Goal: Task Accomplishment & Management: Use online tool/utility

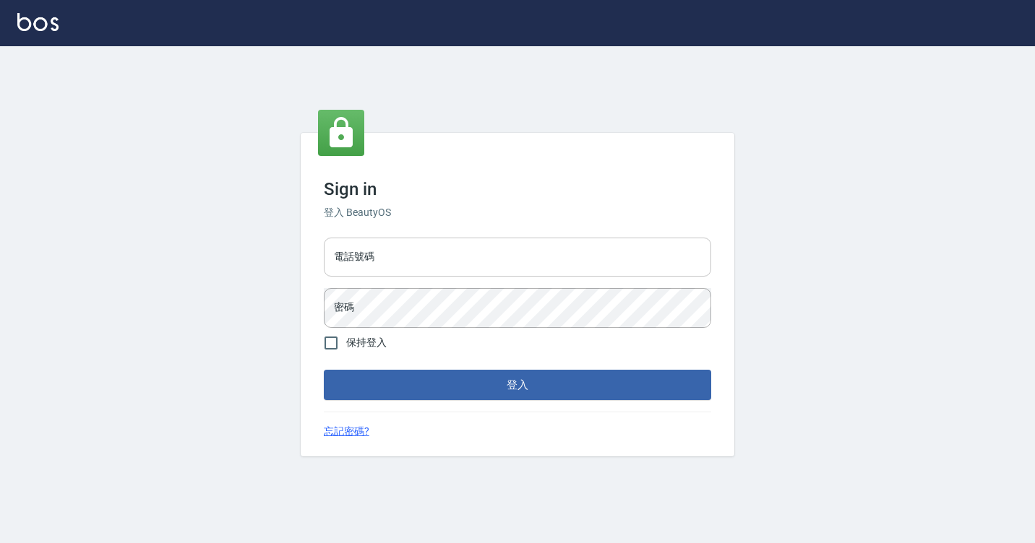
click at [400, 256] on input "電話號碼" at bounding box center [517, 257] width 387 height 39
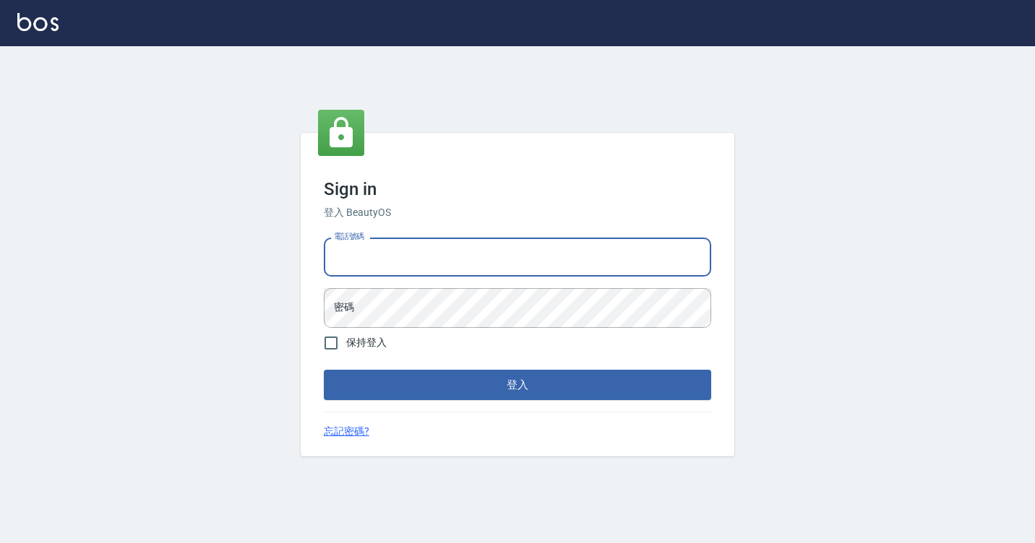
click at [400, 256] on input "電話號碼" at bounding box center [517, 257] width 387 height 39
click at [362, 249] on input "電話號碼" at bounding box center [517, 257] width 387 height 39
type input "7812080"
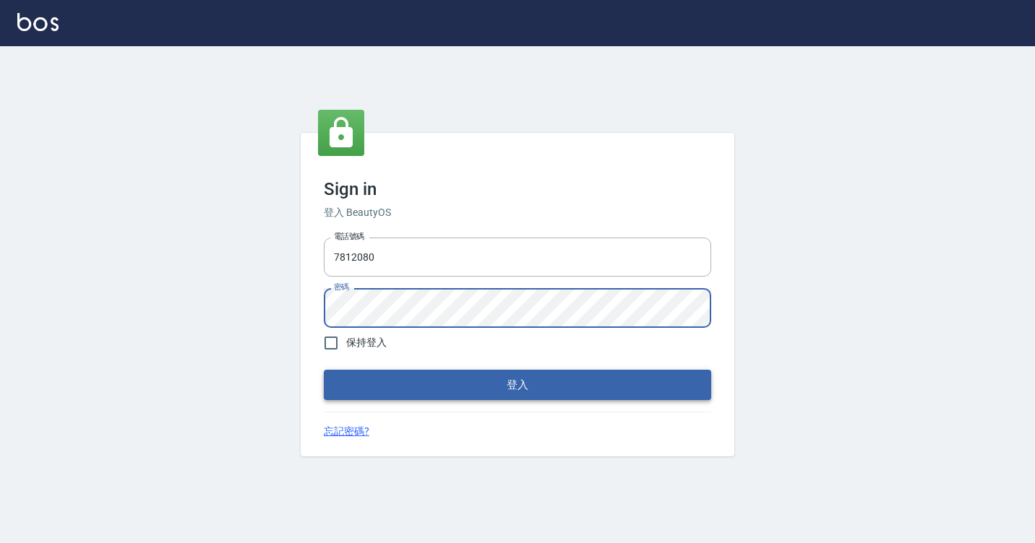
click at [418, 383] on button "登入" at bounding box center [517, 385] width 387 height 30
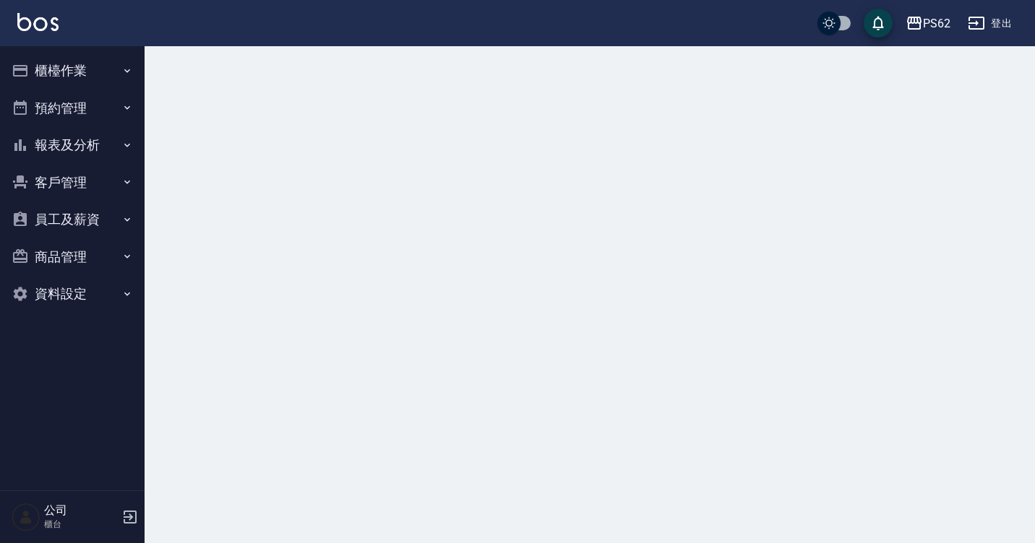
click at [73, 63] on button "櫃檯作業" at bounding box center [72, 71] width 133 height 38
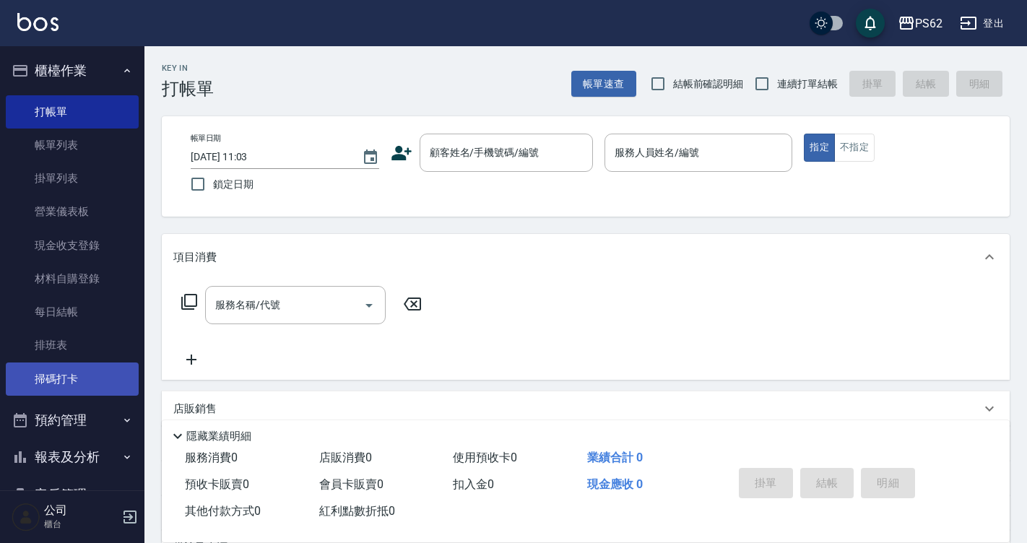
click at [72, 380] on link "掃碼打卡" at bounding box center [72, 379] width 133 height 33
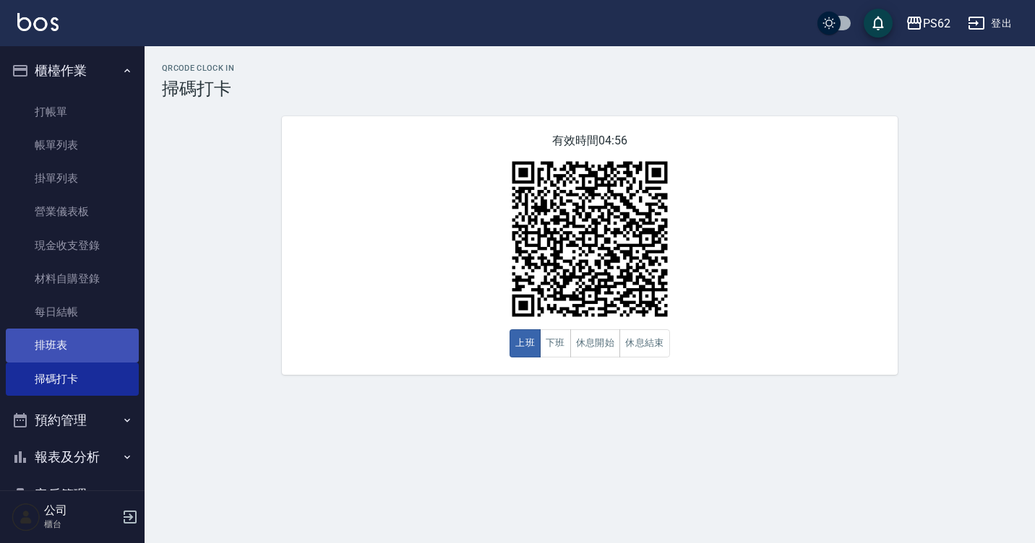
drag, startPoint x: 478, startPoint y: 344, endPoint x: 62, endPoint y: 340, distance: 415.4
click at [62, 339] on link "排班表" at bounding box center [72, 345] width 133 height 33
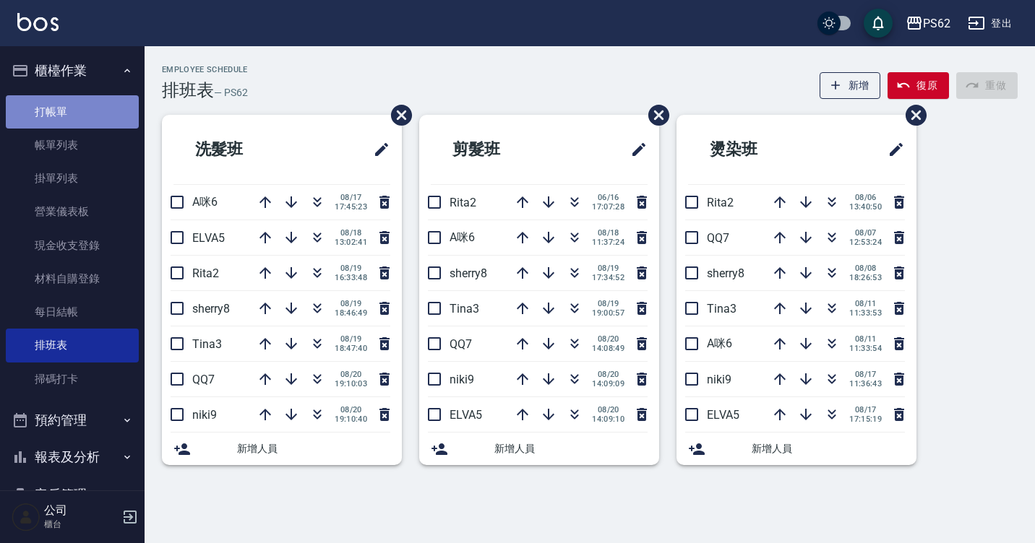
click at [115, 114] on link "打帳單" at bounding box center [72, 111] width 133 height 33
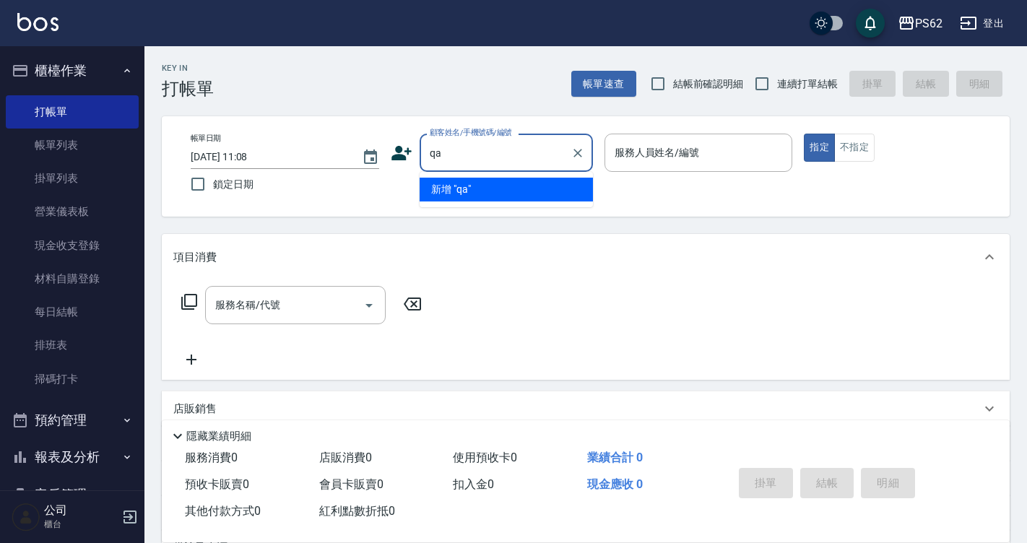
type input "q"
type input "a"
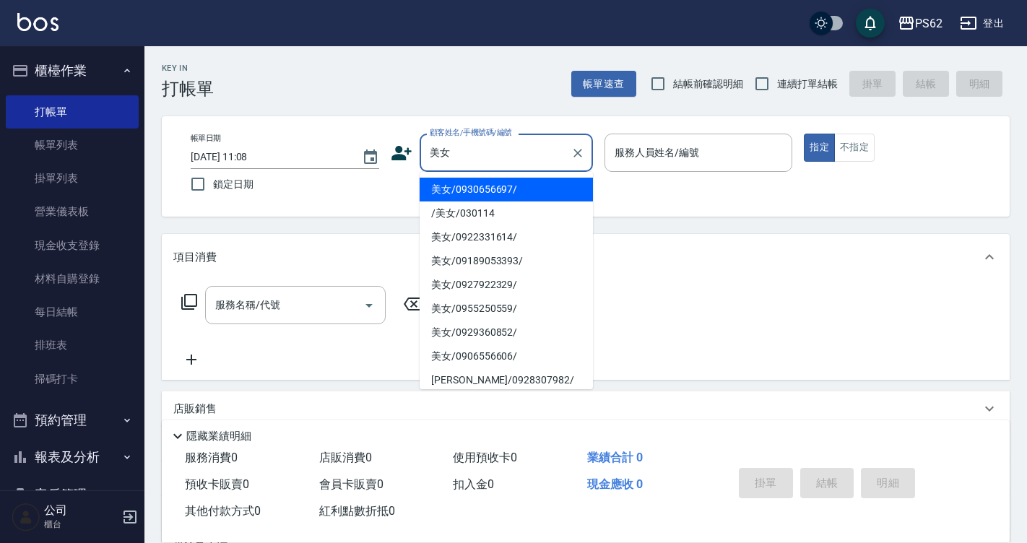
click at [462, 190] on li "美女/0930656697/" at bounding box center [506, 190] width 173 height 24
type input "美女/0930656697/"
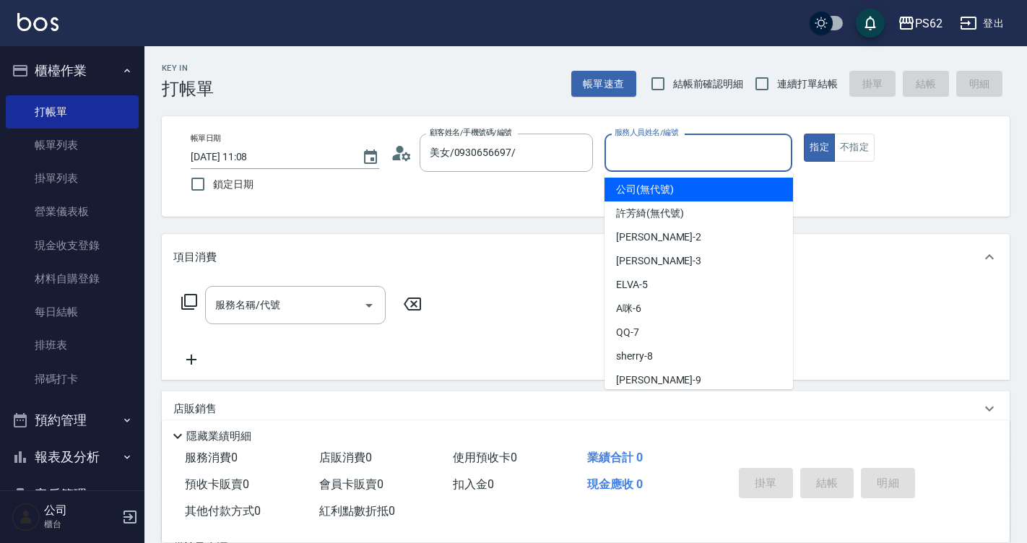
click at [639, 159] on input "服務人員姓名/編號" at bounding box center [699, 152] width 176 height 25
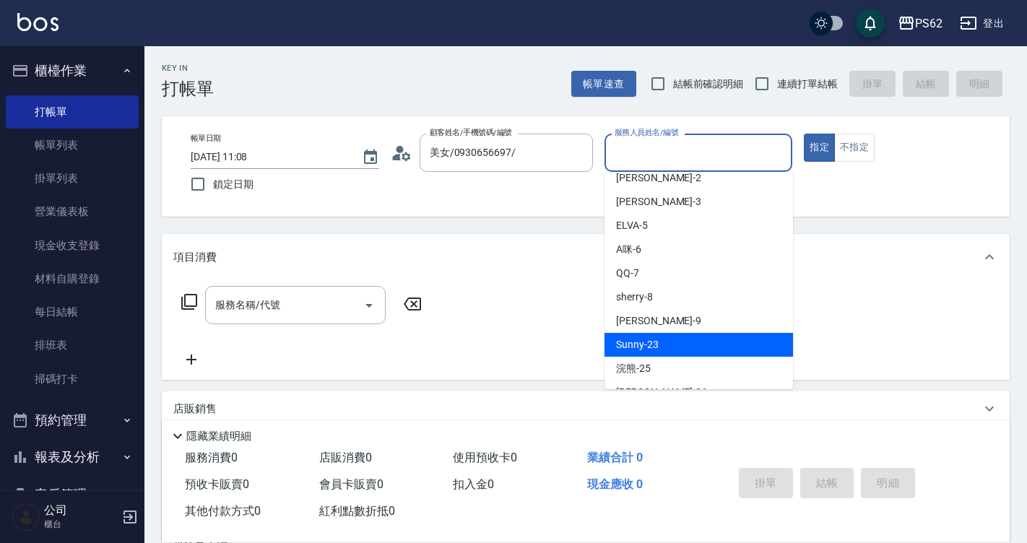
scroll to position [128, 0]
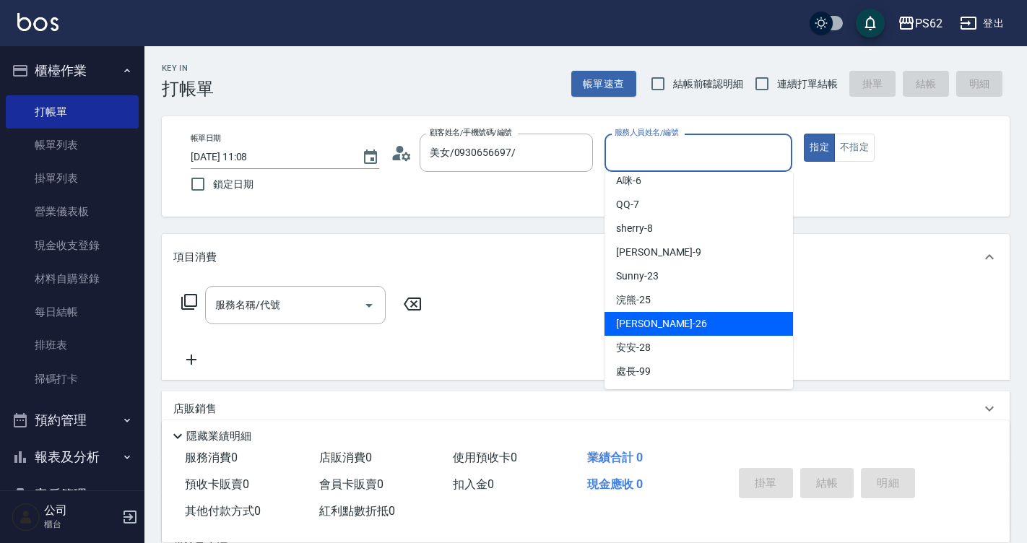
click at [650, 314] on div "[PERSON_NAME] -26" at bounding box center [699, 324] width 189 height 24
type input "[PERSON_NAME]-26"
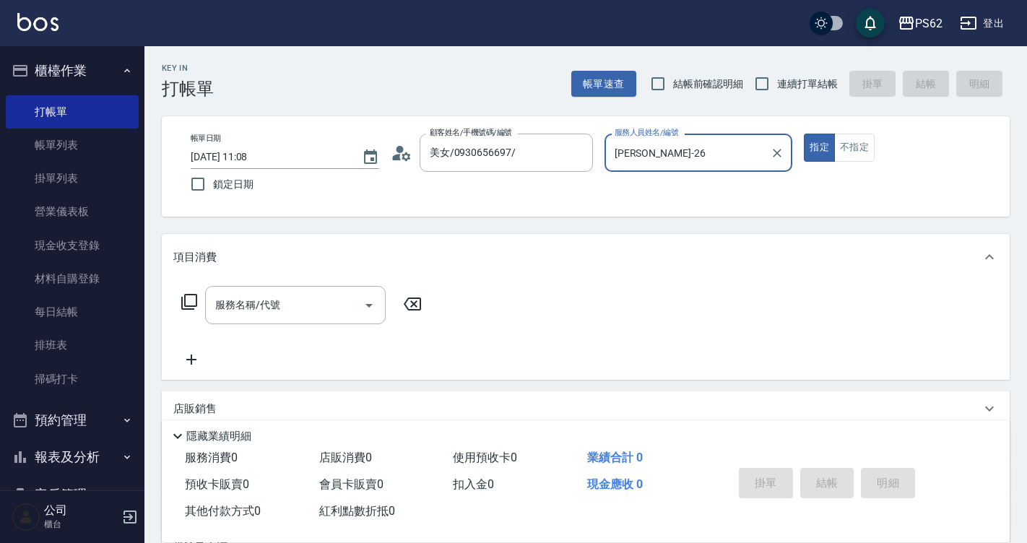
click at [277, 282] on div "服務名稱/代號 服務名稱/代號" at bounding box center [586, 330] width 848 height 100
click at [271, 310] on div "服務名稱/代號 服務名稱/代號" at bounding box center [295, 305] width 181 height 38
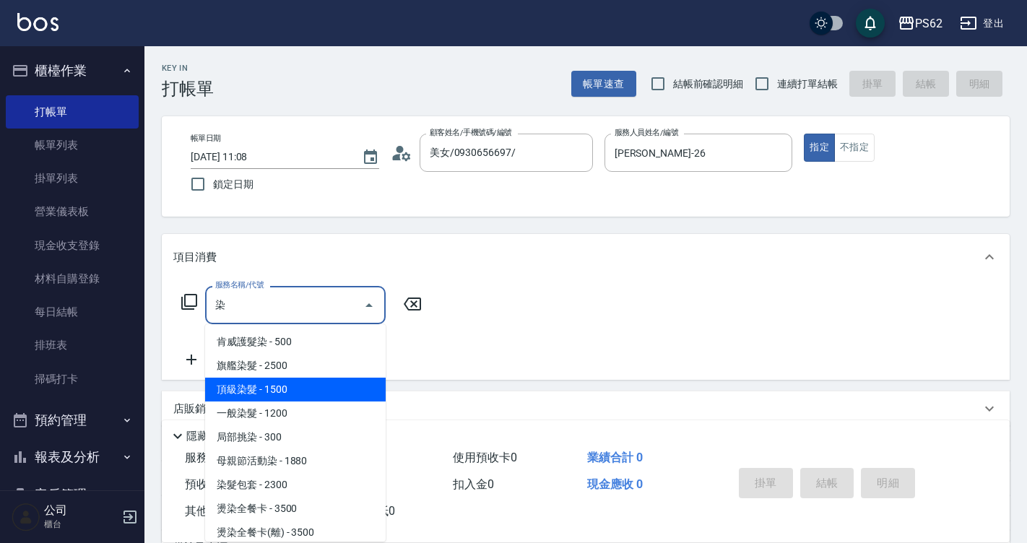
click at [293, 389] on span "頂級染髮 - 1500" at bounding box center [295, 390] width 181 height 24
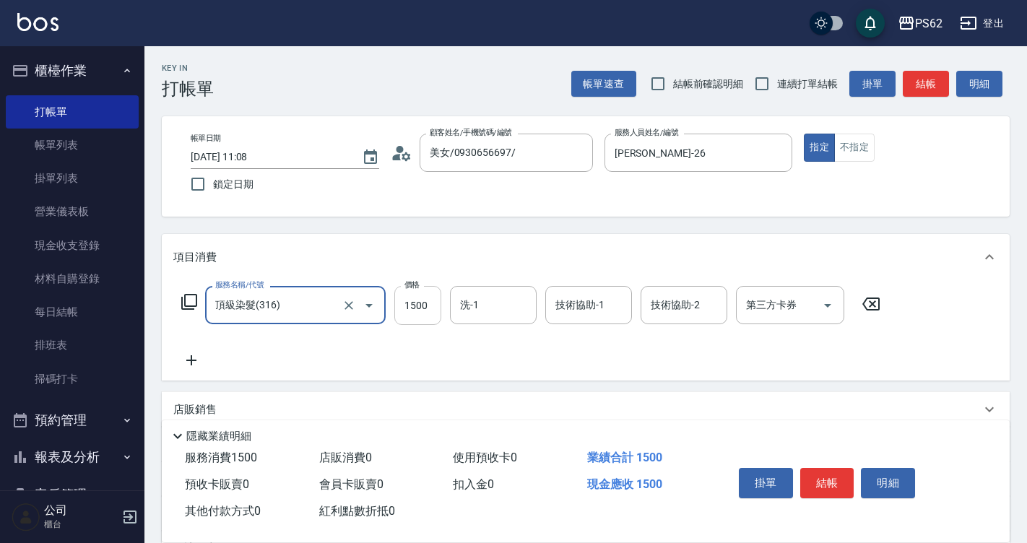
type input "頂級染髮(316)"
click at [431, 302] on input "1500" at bounding box center [417, 305] width 47 height 39
type input "2000"
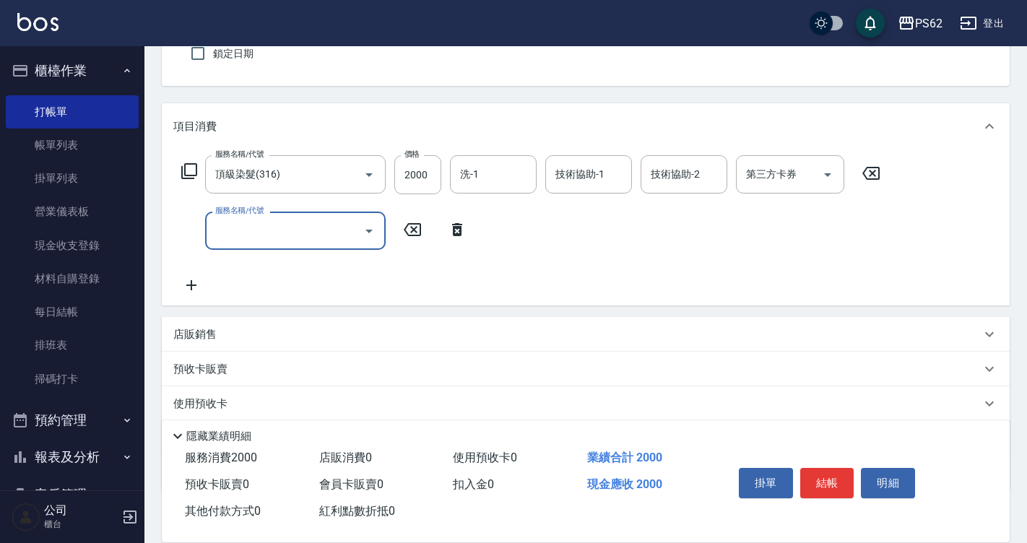
scroll to position [217, 0]
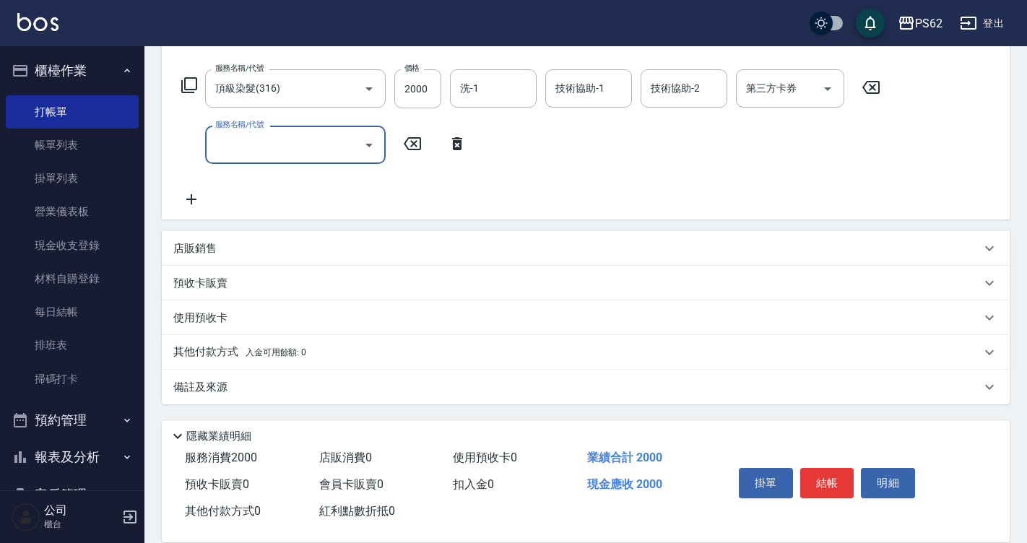
click at [194, 249] on p "店販銷售" at bounding box center [194, 248] width 43 height 15
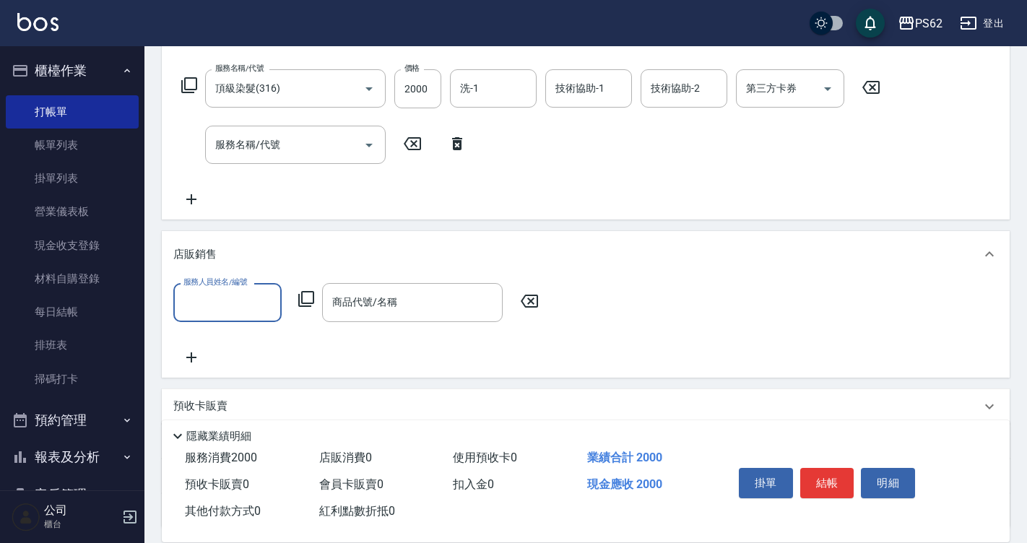
scroll to position [0, 0]
click at [230, 303] on input "服務人員姓名/編號" at bounding box center [227, 302] width 95 height 25
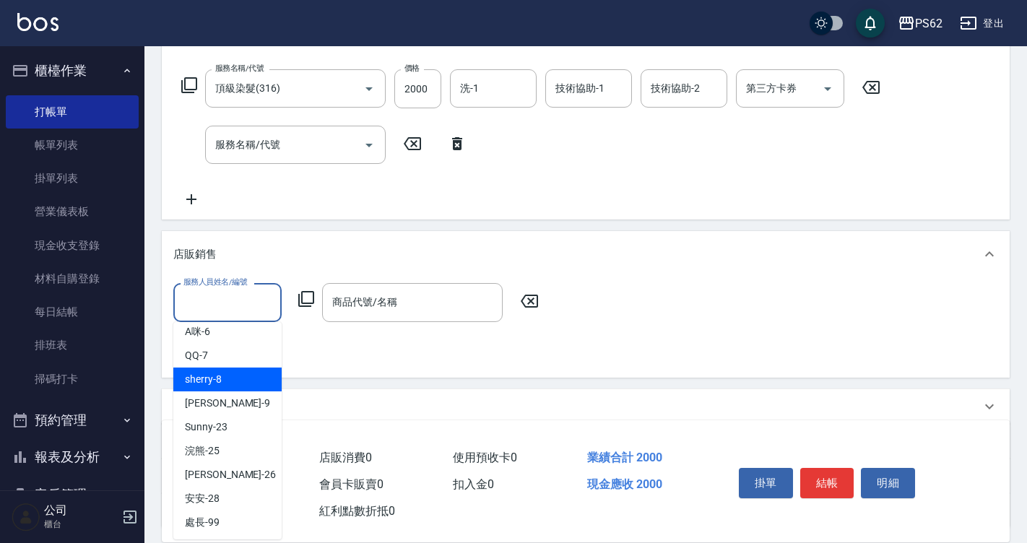
scroll to position [128, 0]
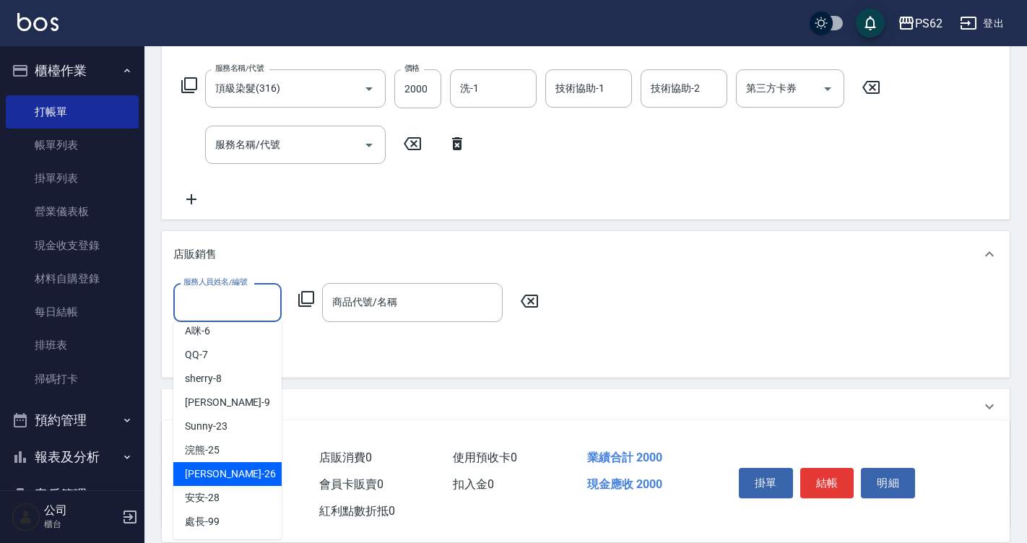
click at [228, 478] on div "[PERSON_NAME] -26" at bounding box center [227, 474] width 108 height 24
type input "[PERSON_NAME]-26"
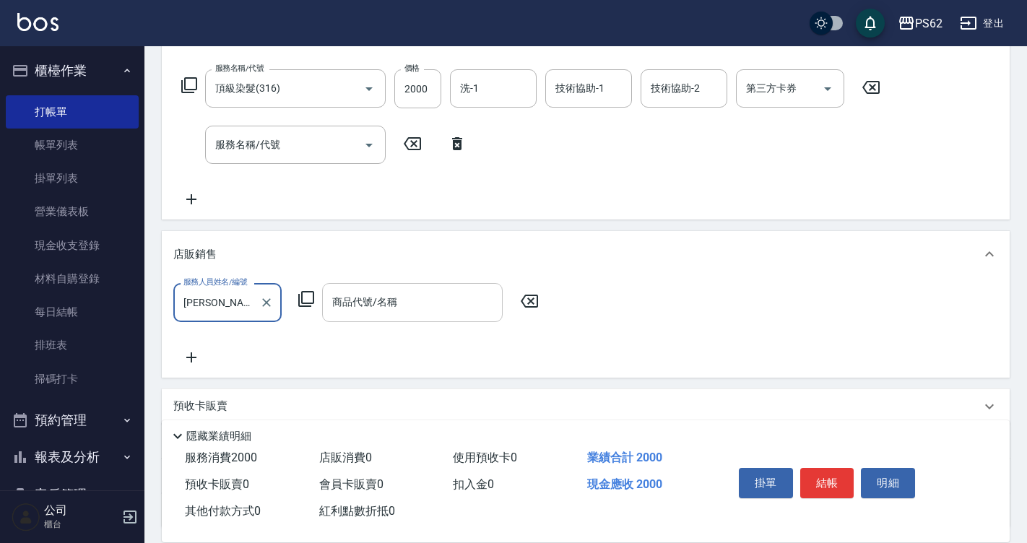
click at [357, 311] on input "商品代號/名稱" at bounding box center [413, 302] width 168 height 25
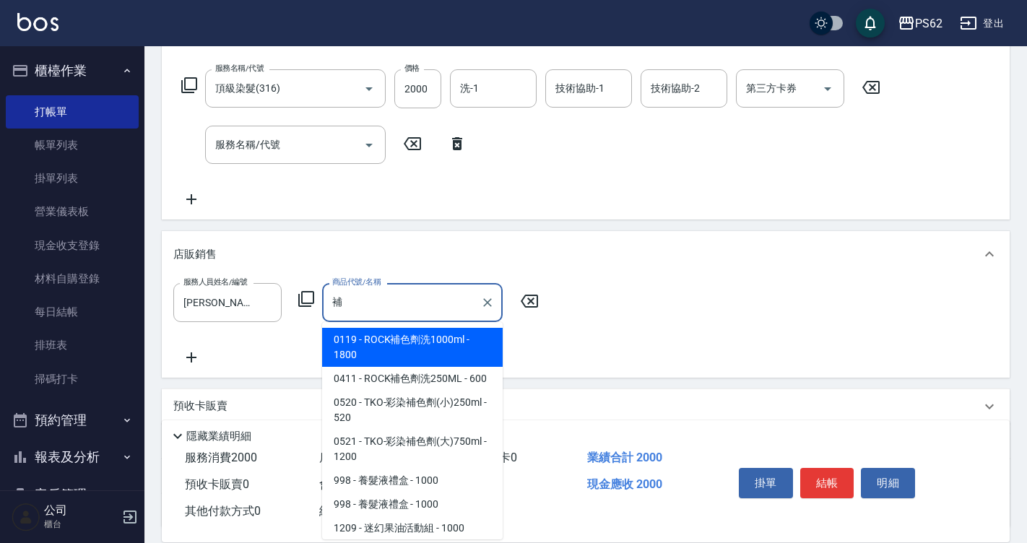
click at [444, 415] on span "0520 - TKO-彩染補色劑(小)250ml - 520" at bounding box center [412, 410] width 181 height 39
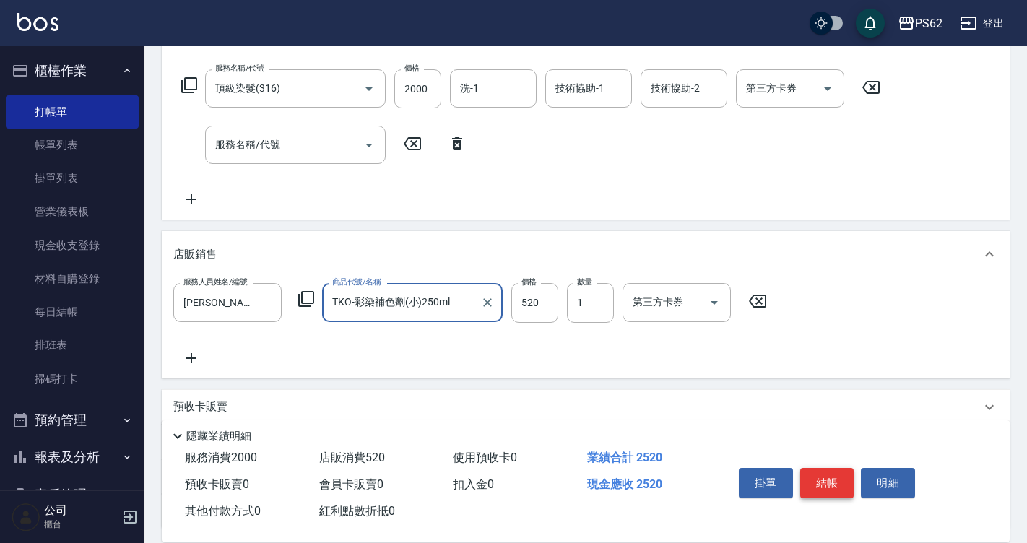
type input "TKO-彩染補色劑(小)250ml"
click at [840, 471] on button "結帳" at bounding box center [828, 483] width 54 height 30
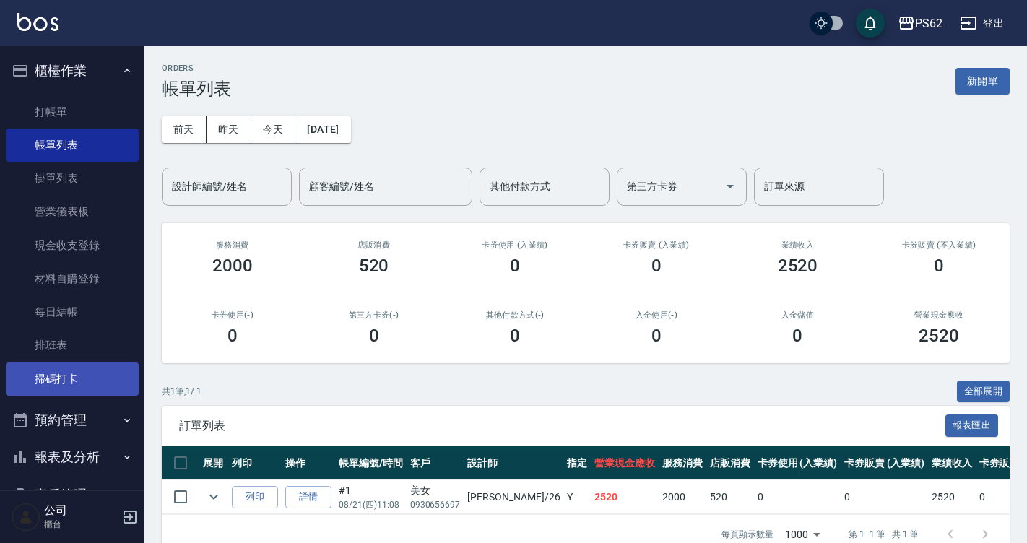
click at [74, 371] on link "掃碼打卡" at bounding box center [72, 379] width 133 height 33
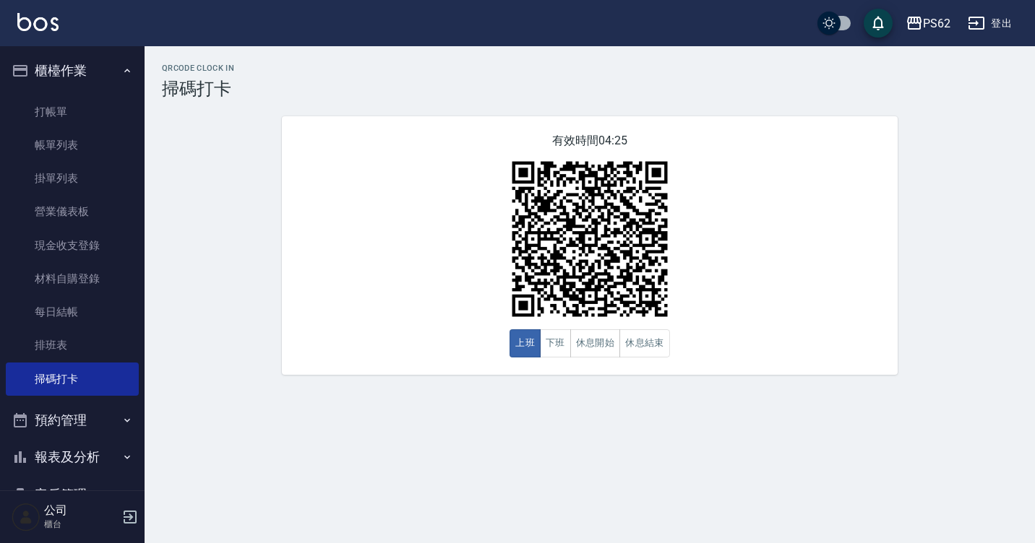
click at [153, 131] on div "QRcode Clock In 掃碼打卡 有效時間 04:25 上班 下班 休息開始 休息結束" at bounding box center [589, 219] width 890 height 311
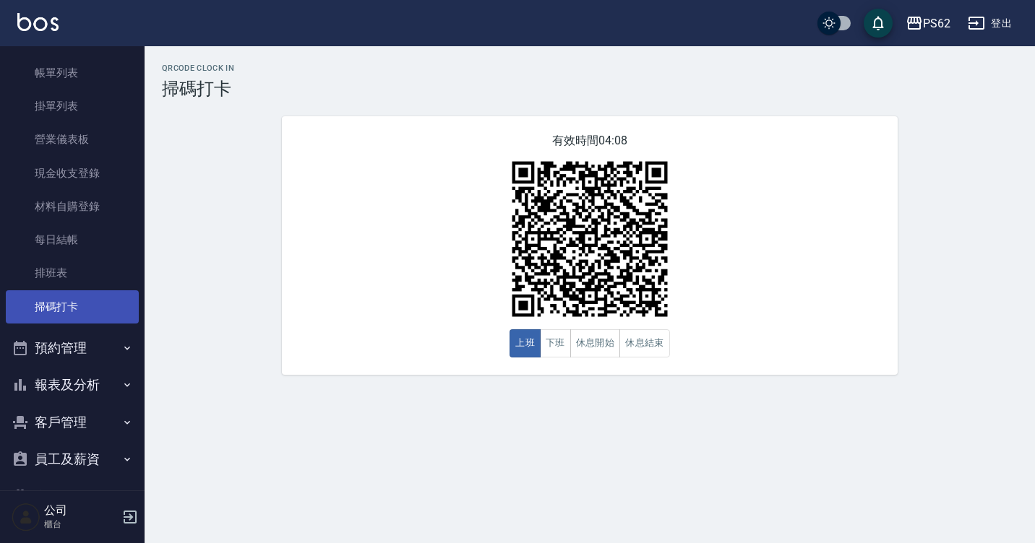
scroll to position [152, 0]
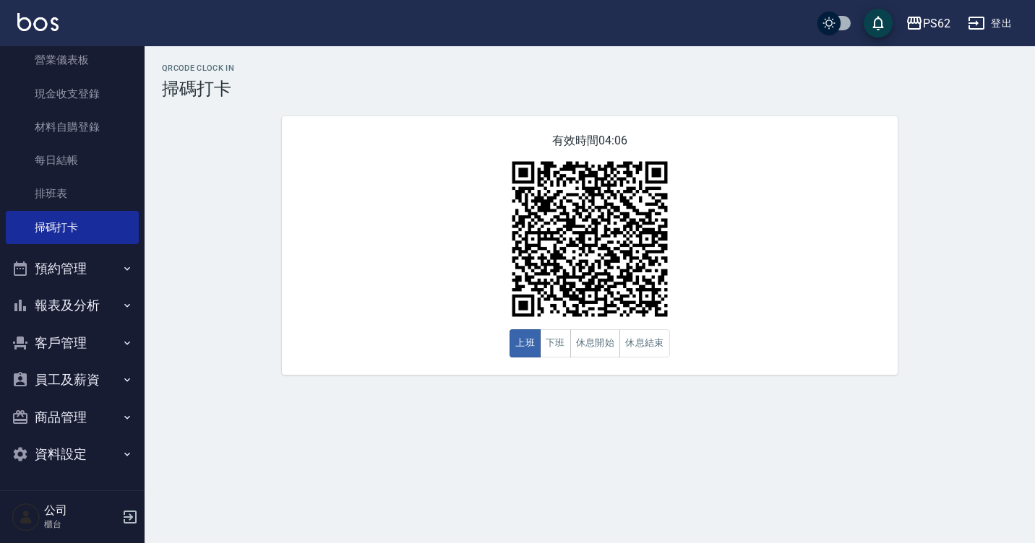
click at [53, 314] on button "報表及分析" at bounding box center [72, 306] width 133 height 38
click at [69, 265] on button "預約管理" at bounding box center [72, 269] width 133 height 38
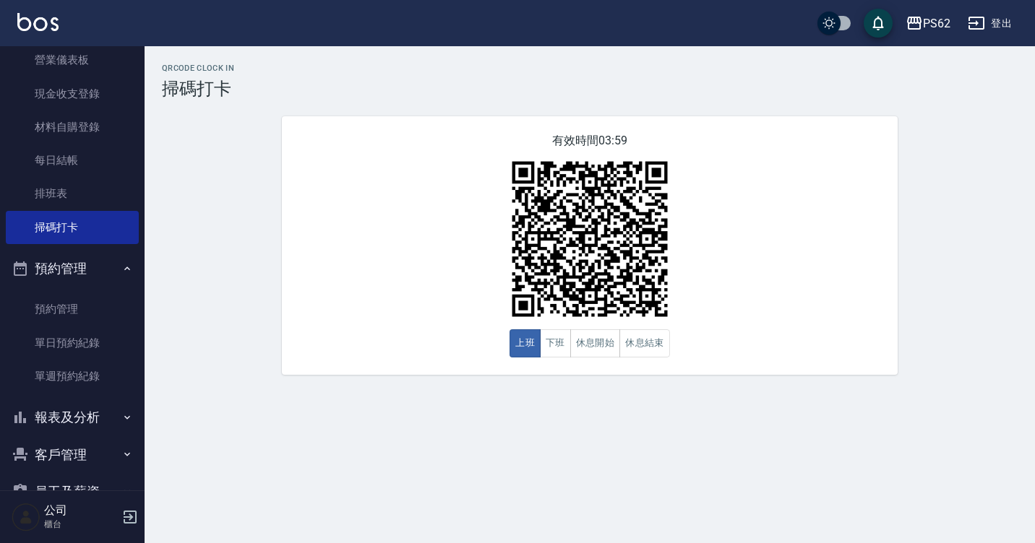
click at [51, 421] on button "報表及分析" at bounding box center [72, 418] width 133 height 38
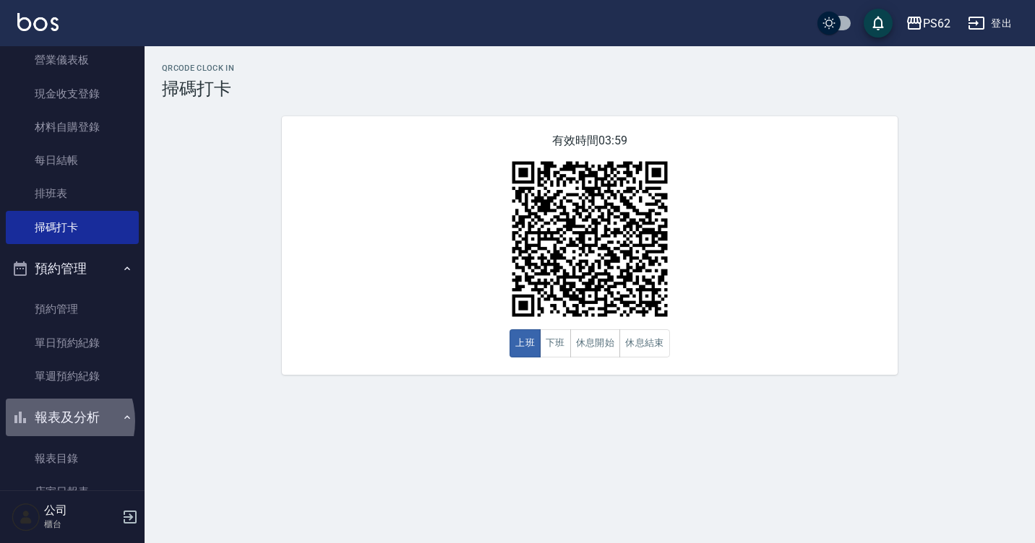
click at [51, 421] on button "報表及分析" at bounding box center [72, 418] width 133 height 38
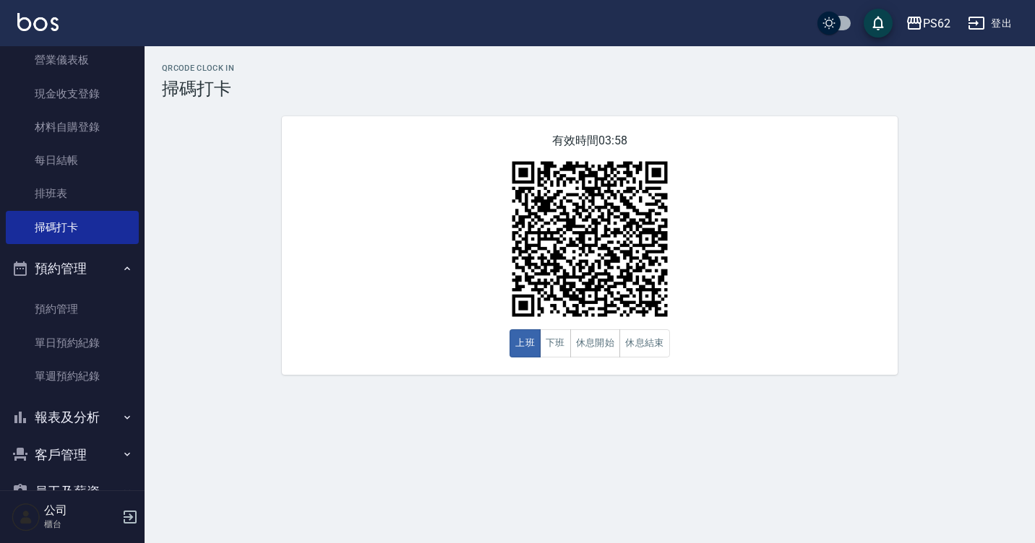
click at [51, 422] on button "報表及分析" at bounding box center [72, 418] width 133 height 38
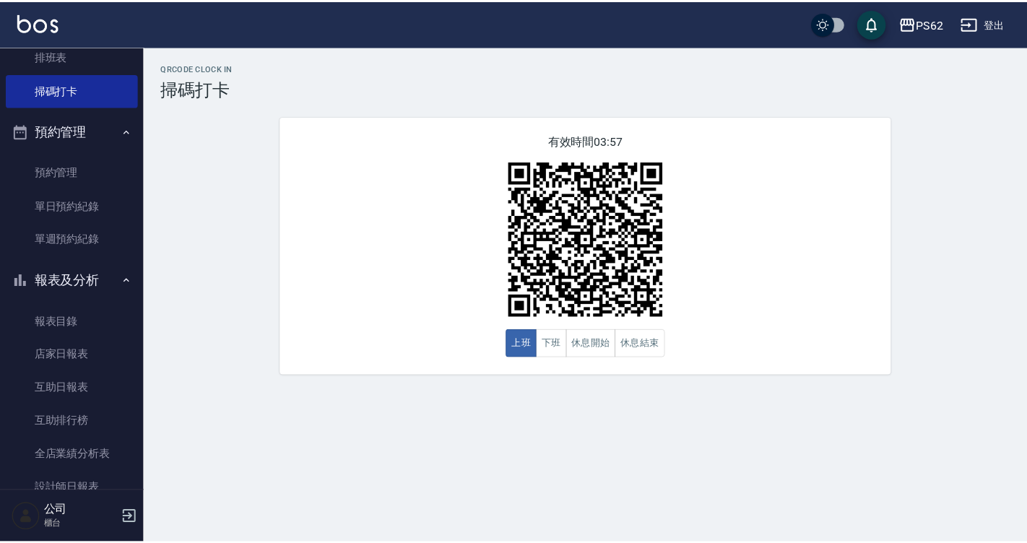
scroll to position [441, 0]
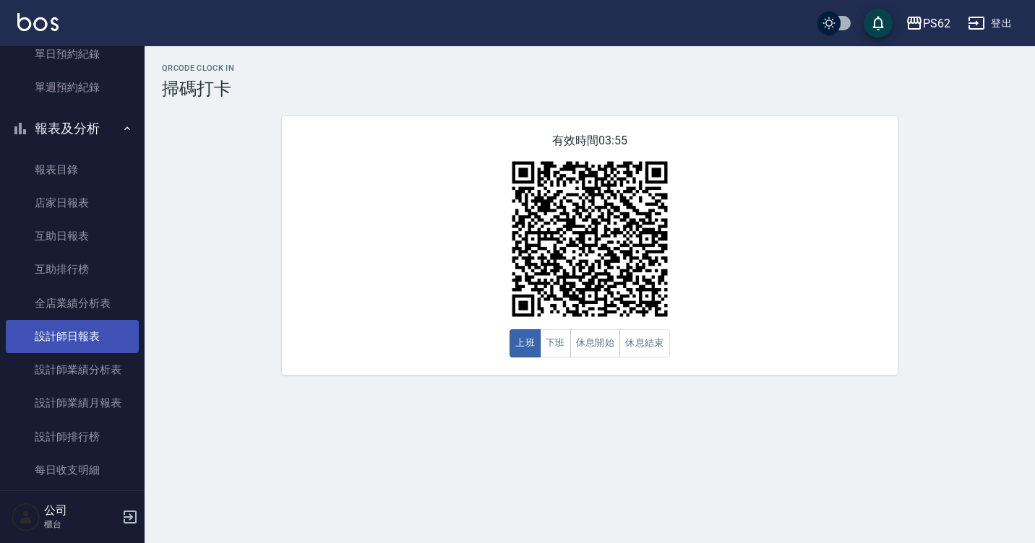
click at [66, 345] on link "設計師日報表" at bounding box center [72, 336] width 133 height 33
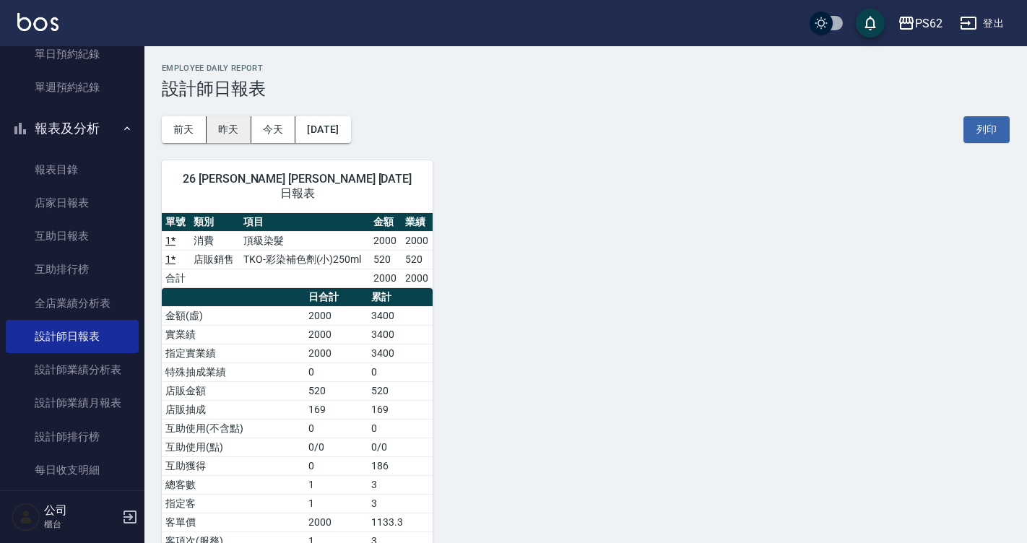
click at [222, 134] on button "昨天" at bounding box center [229, 129] width 45 height 27
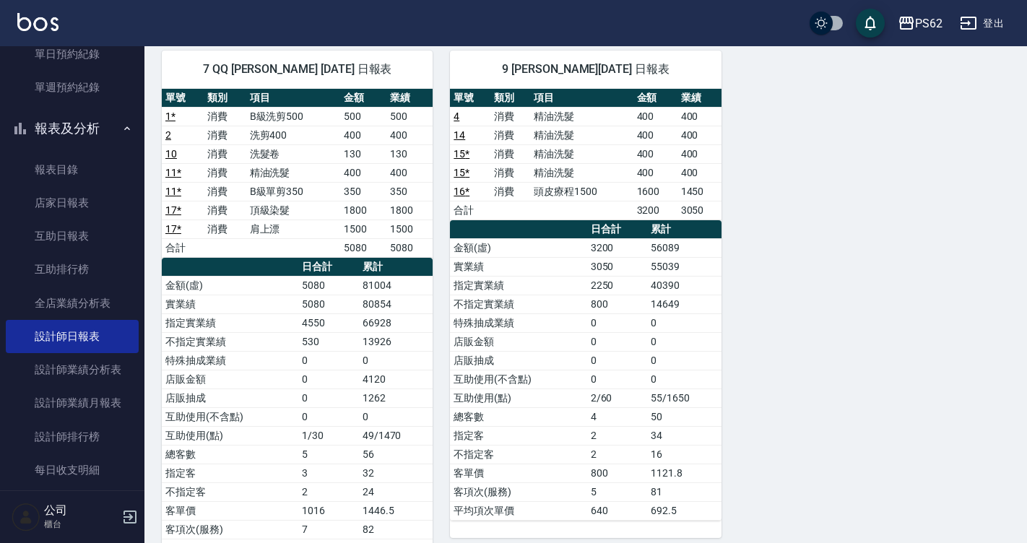
scroll to position [867, 0]
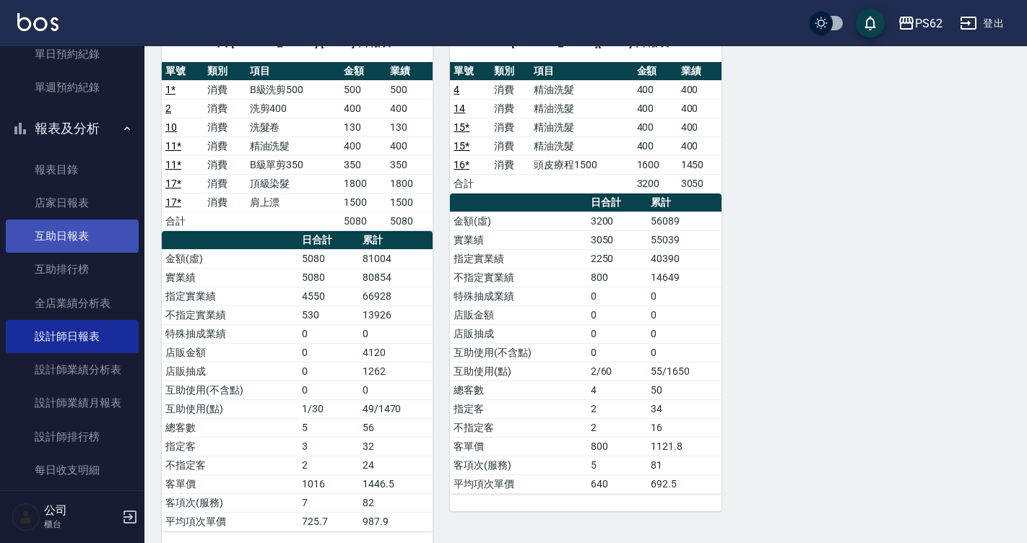
click at [98, 241] on link "互助日報表" at bounding box center [72, 236] width 133 height 33
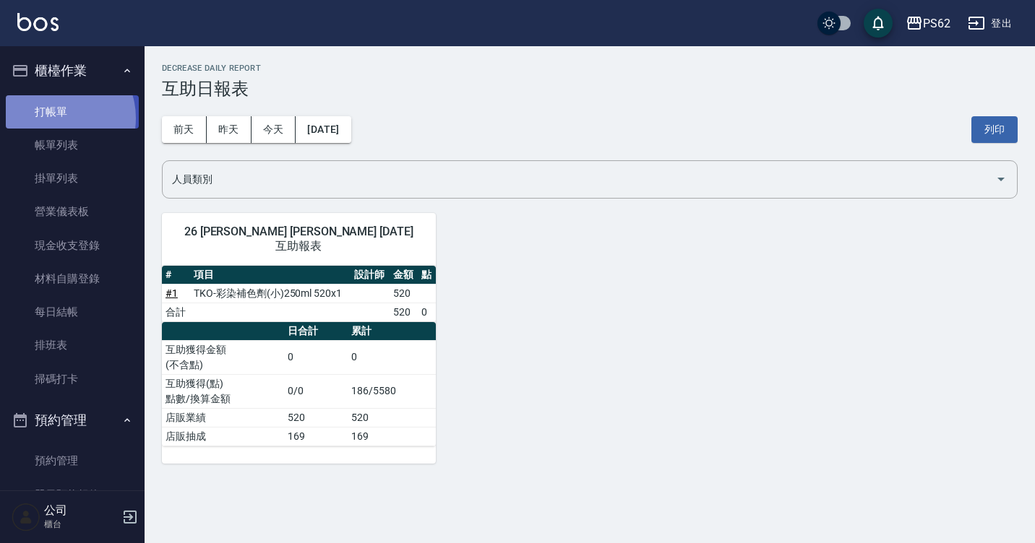
click at [56, 118] on link "打帳單" at bounding box center [72, 111] width 133 height 33
